Goal: Navigation & Orientation: Find specific page/section

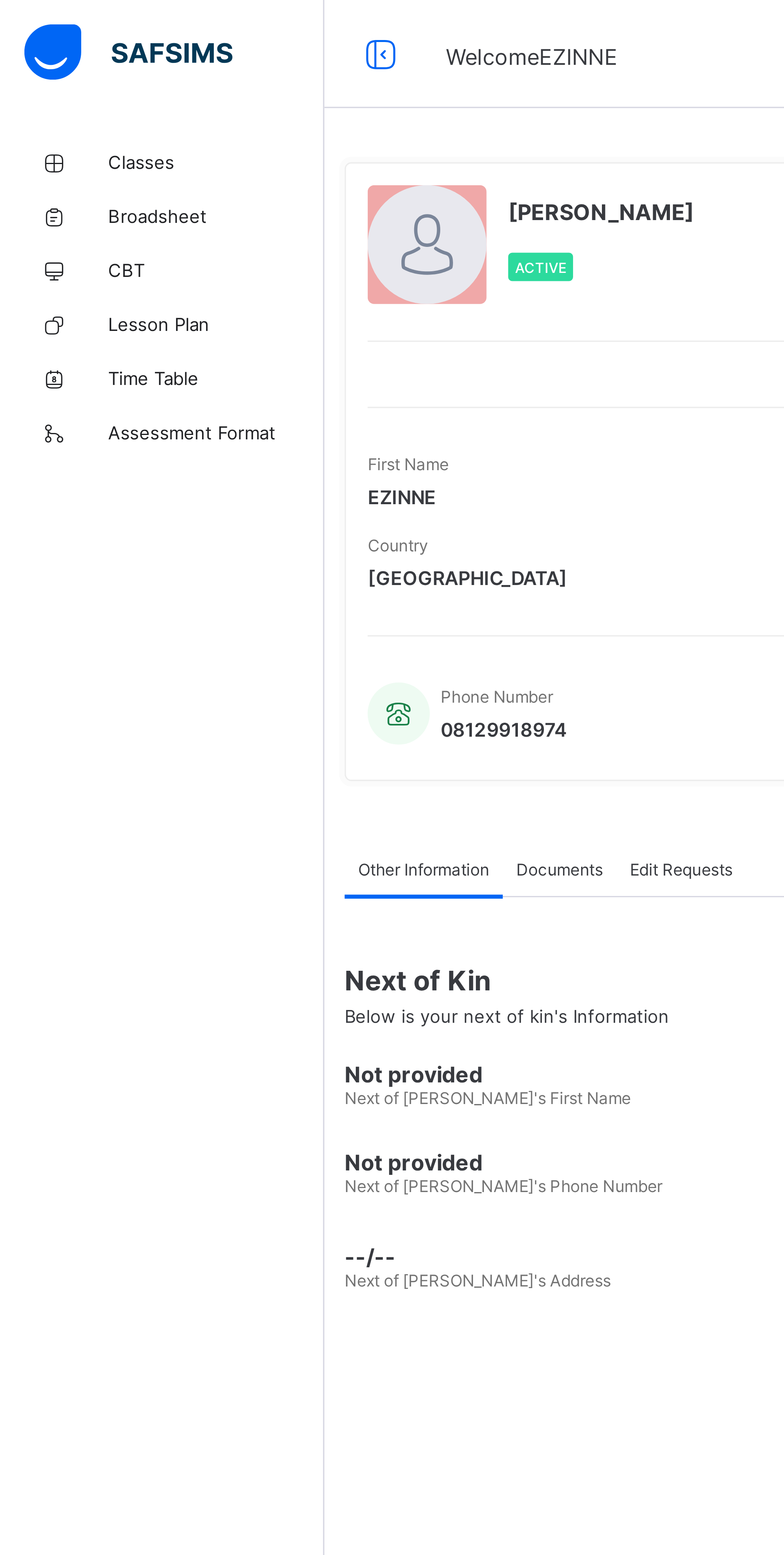
click at [48, 46] on span "Classes" at bounding box center [64, 48] width 64 height 7
